Goal: Information Seeking & Learning: Learn about a topic

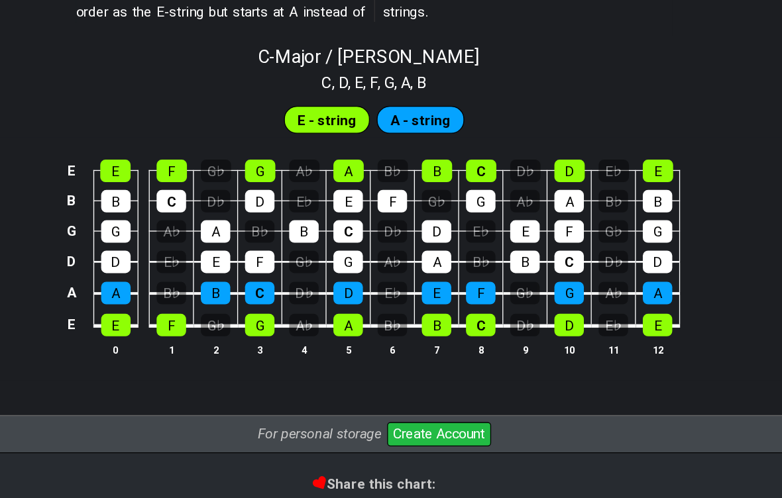
scroll to position [1230, 0]
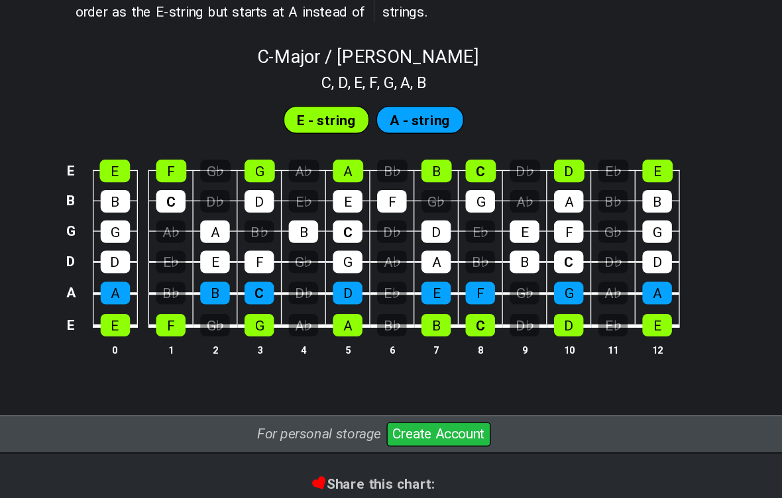
scroll to position [1230, 0]
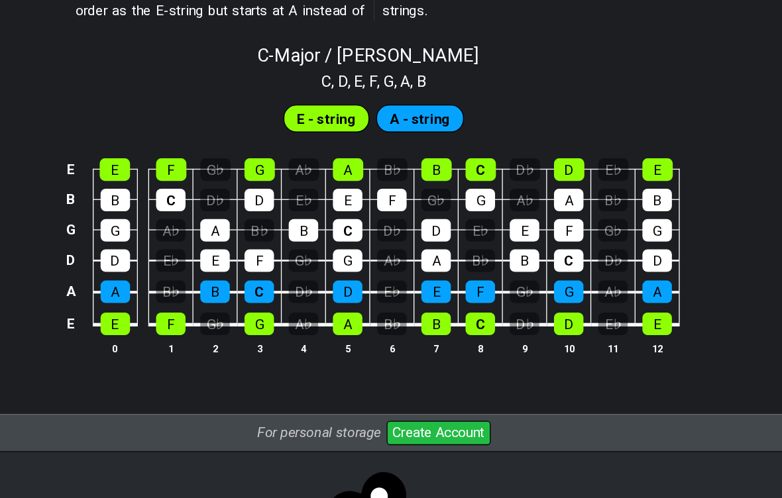
click at [182, 344] on div "E" at bounding box center [193, 352] width 23 height 17
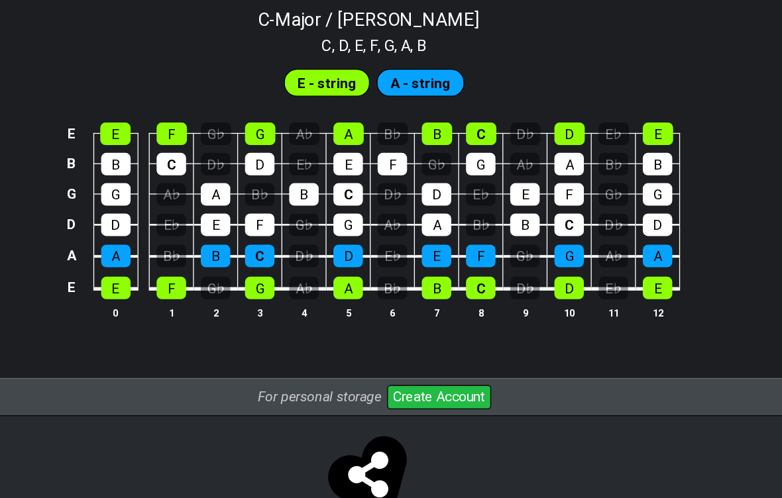
scroll to position [1270, 0]
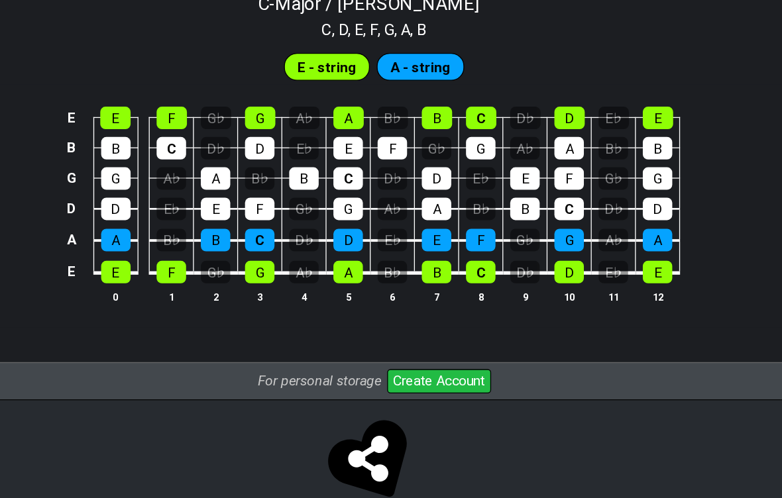
click at [333, 146] on span "E - string" at bounding box center [355, 155] width 45 height 19
click at [182, 280] on div "A" at bounding box center [193, 288] width 23 height 17
click at [182, 233] on div "G" at bounding box center [193, 241] width 23 height 17
click at [182, 209] on div "B" at bounding box center [193, 217] width 23 height 17
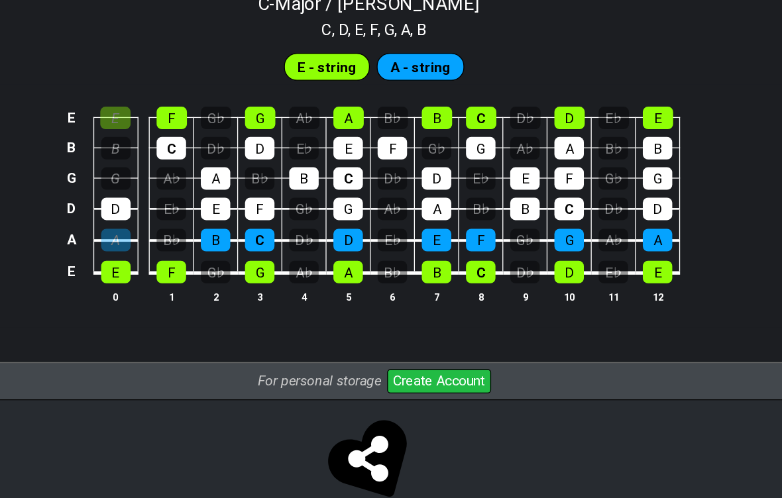
click at [182, 186] on div "E" at bounding box center [193, 194] width 23 height 17
click at [182, 209] on div "B" at bounding box center [193, 217] width 23 height 17
click at [182, 280] on div "A" at bounding box center [193, 288] width 23 height 17
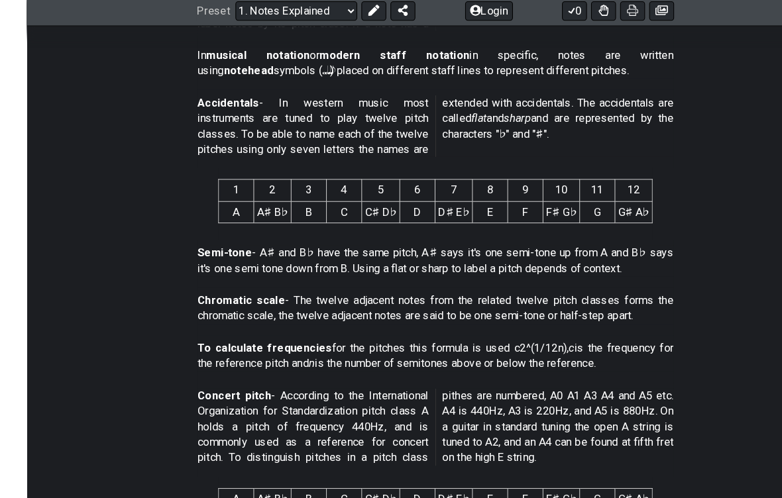
scroll to position [550, 0]
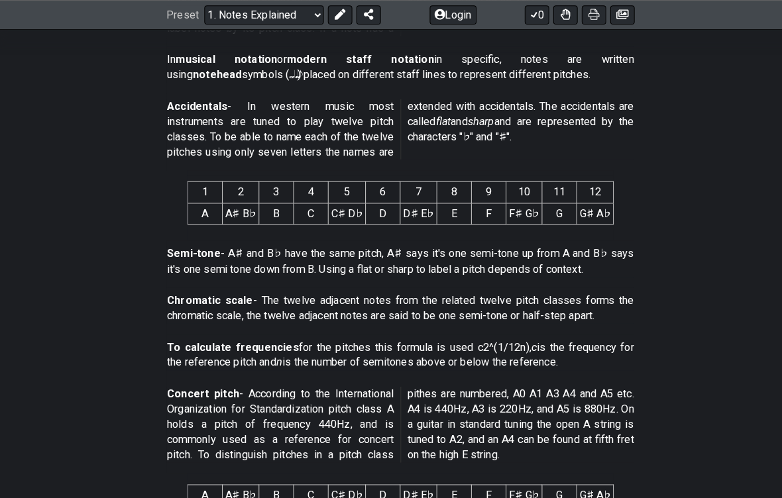
click at [679, 386] on section "Concert pitch - According to the International Organization for Standardization…" at bounding box center [391, 418] width 782 height 90
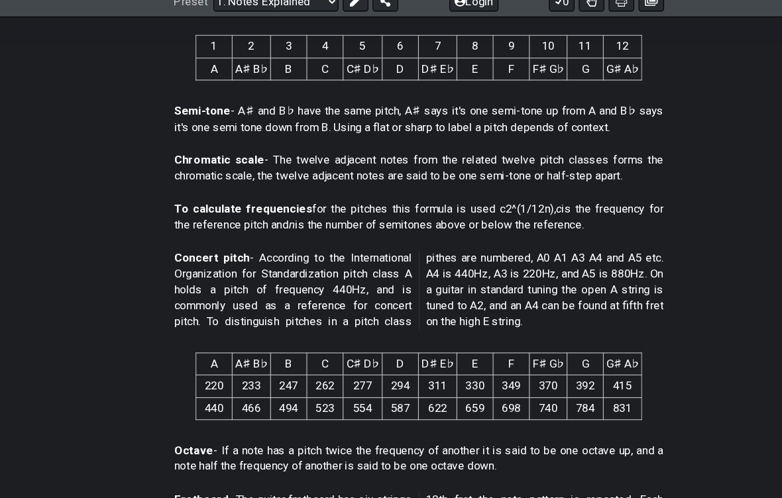
scroll to position [680, 0]
